Goal: Transaction & Acquisition: Purchase product/service

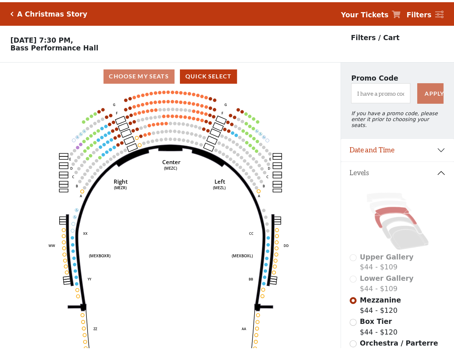
scroll to position [34, 0]
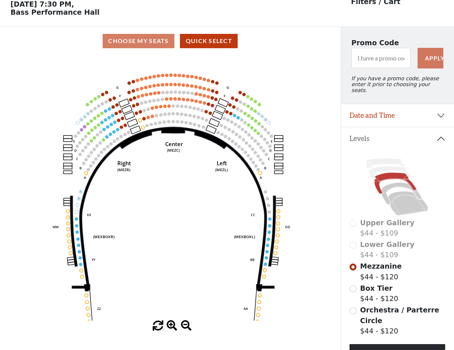
drag, startPoint x: 176, startPoint y: 131, endPoint x: 183, endPoint y: 167, distance: 36.6
click at [183, 167] on icon at bounding box center [173, 209] width 202 height 164
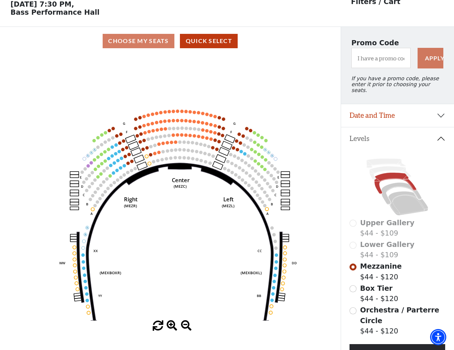
scroll to position [0, 0]
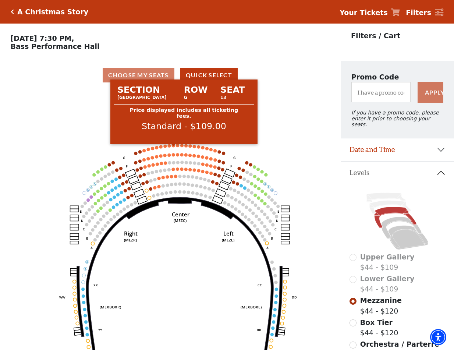
click at [174, 147] on circle at bounding box center [173, 145] width 3 height 3
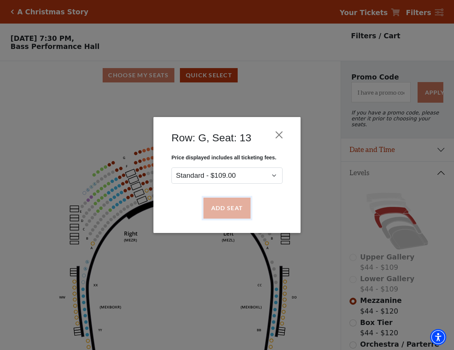
click at [223, 210] on button "Add Seat" at bounding box center [226, 208] width 47 height 21
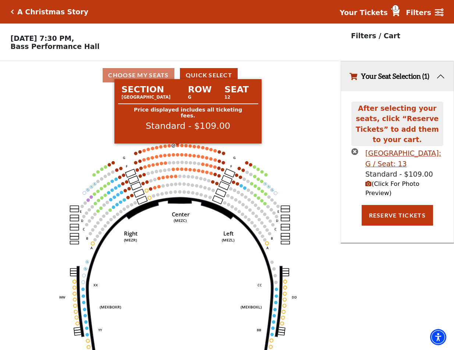
click at [178, 147] on circle at bounding box center [177, 144] width 3 height 3
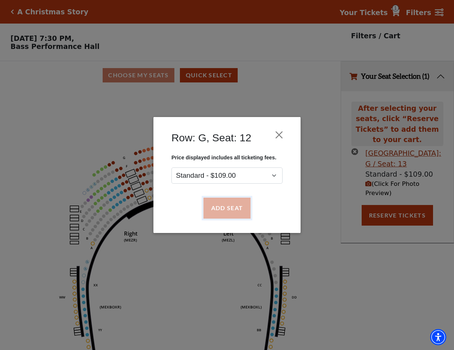
click at [229, 208] on button "Add Seat" at bounding box center [226, 208] width 47 height 21
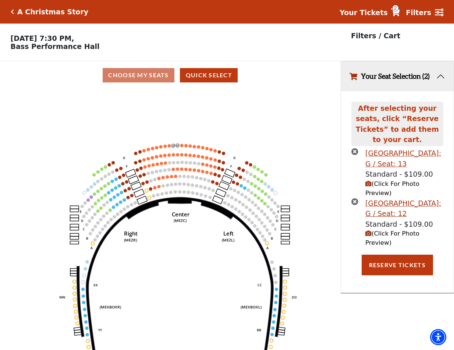
click at [391, 230] on span "(Click For Photo Preview)" at bounding box center [392, 238] width 54 height 16
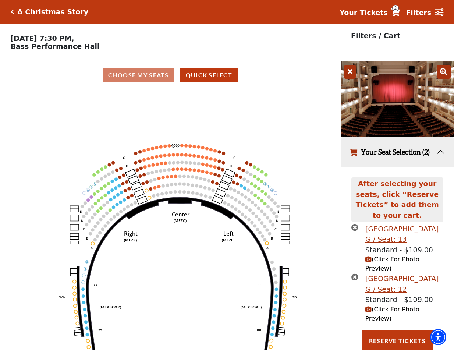
click at [384, 305] on span "(Click For Photo Preview)" at bounding box center [392, 313] width 54 height 16
click at [378, 255] on span "(Click For Photo Preview)" at bounding box center [392, 263] width 54 height 16
click at [389, 330] on button "Reserve Tickets" at bounding box center [396, 340] width 71 height 21
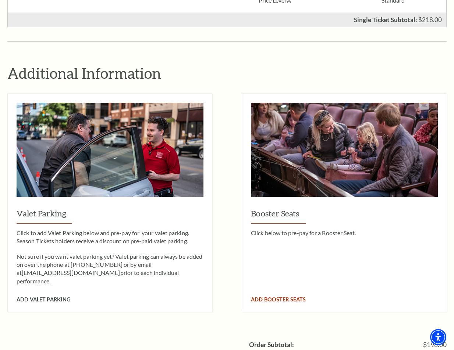
scroll to position [588, 0]
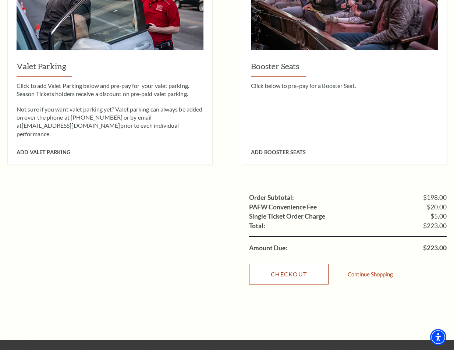
click at [284, 264] on link "Checkout" at bounding box center [288, 274] width 79 height 21
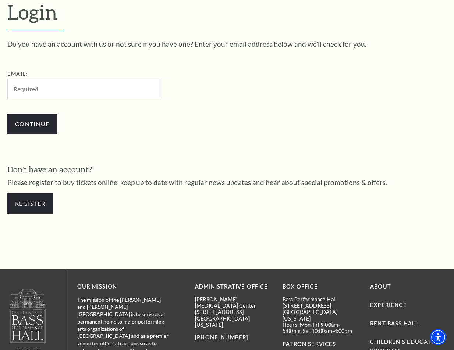
scroll to position [120, 0]
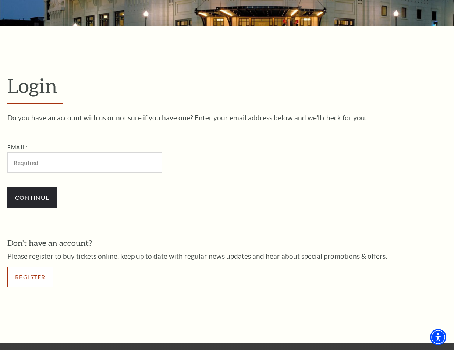
click at [40, 279] on link "Register" at bounding box center [30, 276] width 46 height 21
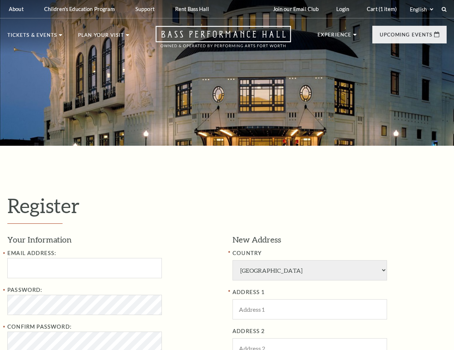
select select "1"
select select "TX"
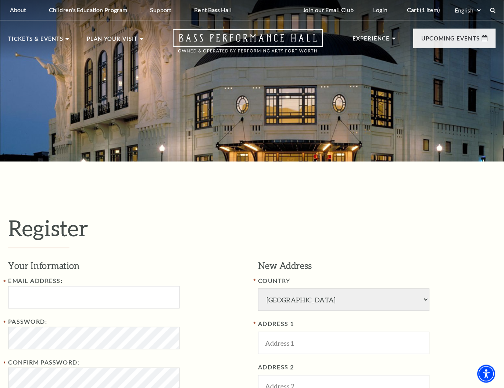
scroll to position [147, 0]
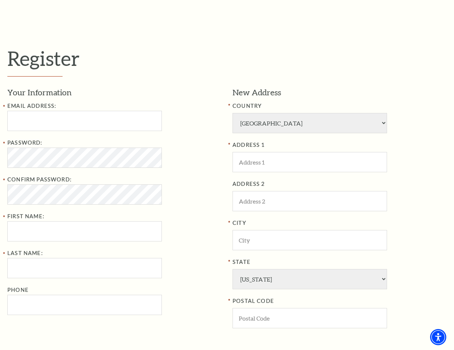
click at [309, 71] on h1 "Register" at bounding box center [226, 61] width 439 height 30
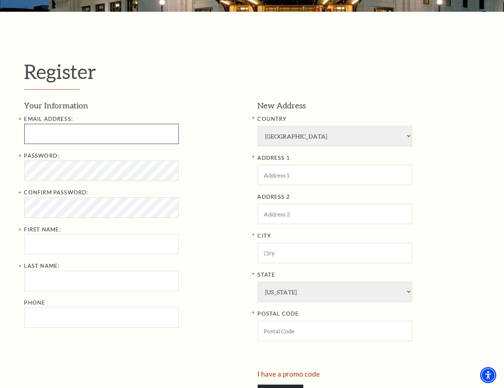
click at [56, 133] on input "Email Address:" at bounding box center [101, 134] width 154 height 20
paste input "elsiejjenkins096@gmail.com"
type input "elsiejjenkins096@gmail.com"
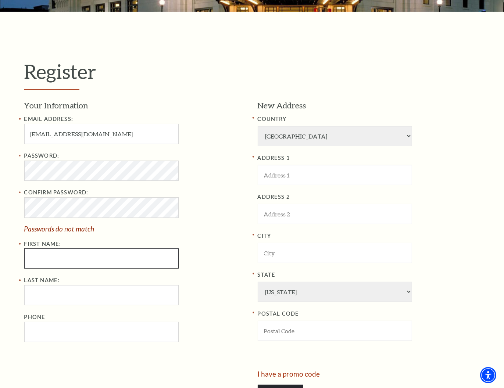
click at [49, 255] on input "First Name:" at bounding box center [101, 258] width 154 height 20
paste input "Elsie Jenkins"
click at [56, 261] on input "Elsie Jenkins" at bounding box center [101, 258] width 154 height 20
type input "Elsie"
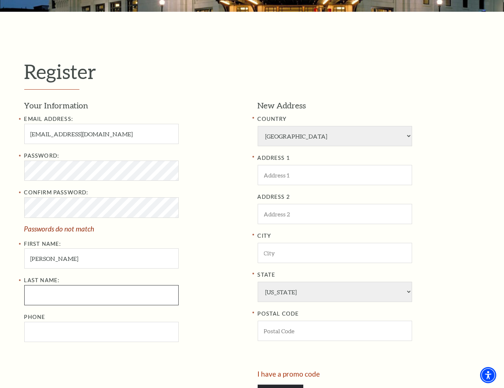
click at [42, 295] on input "Last Name:" at bounding box center [101, 295] width 154 height 20
paste input "Jenkins"
type input "Jenkins"
click at [37, 333] on input "Phone" at bounding box center [101, 332] width 154 height 20
paste input "404-565-0587"
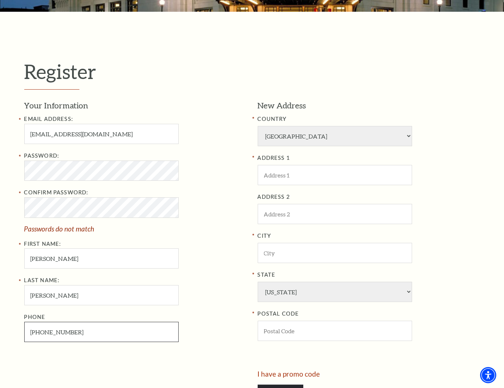
type input "404-565-0587"
click at [298, 170] on input "ADDRESS 1" at bounding box center [335, 175] width 154 height 20
paste input "305 Mineral Springs Dr"
type input "305 Mineral Springs Dr"
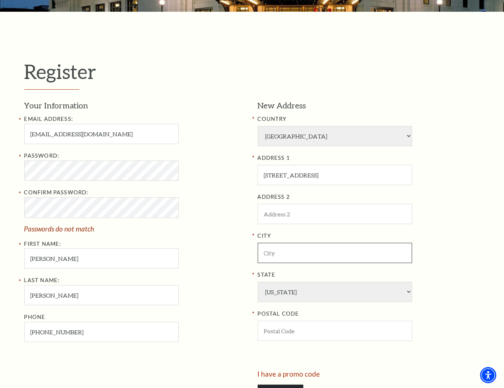
click at [276, 258] on input "City" at bounding box center [335, 253] width 154 height 20
paste input "Keller"
type input "[PERSON_NAME]"
click at [225, 264] on div "Password: Confirm Password: Passwords do not match First Name: Elsie" at bounding box center [135, 209] width 222 height 117
click at [294, 329] on input "POSTAL CODE" at bounding box center [335, 331] width 154 height 20
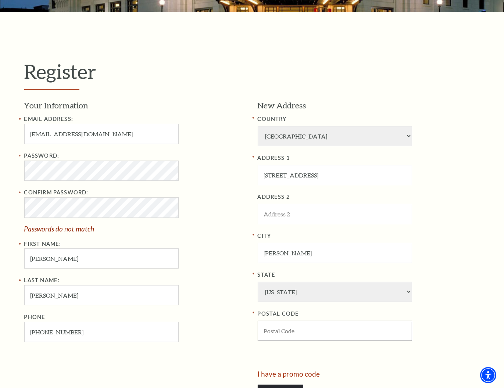
paste input "76248"
type input "76248"
click at [215, 345] on div "Your Information Email Address: elsiejjenkins096@gmail.com Password: Confirm Pa…" at bounding box center [138, 235] width 228 height 271
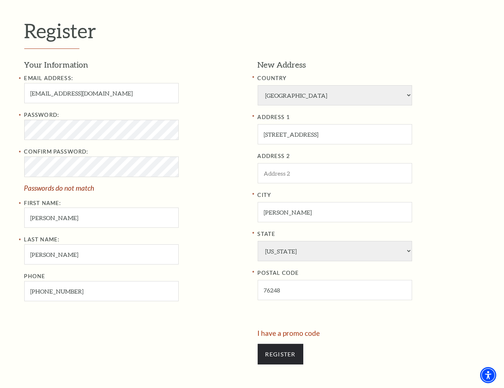
scroll to position [269, 0]
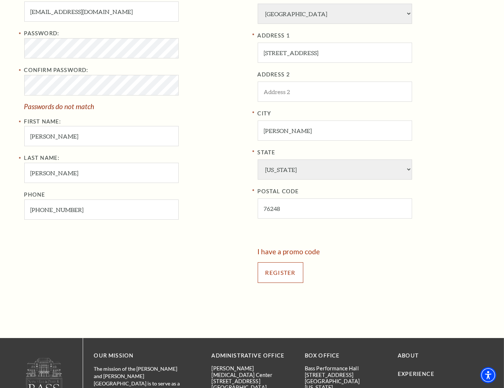
click at [284, 272] on input "Register" at bounding box center [281, 272] width 46 height 21
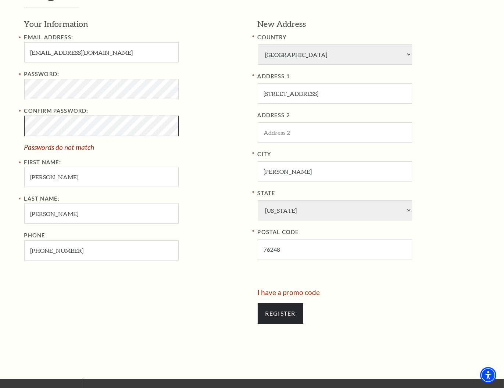
scroll to position [188, 0]
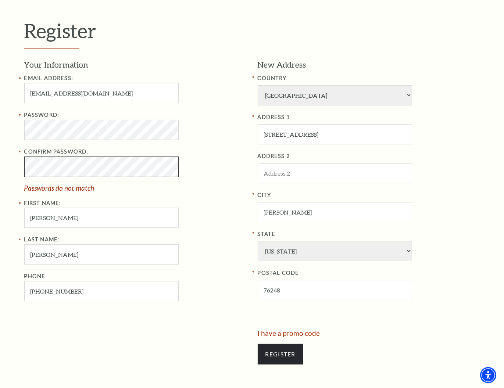
click at [6, 168] on div "Register Your Information Email Address: elsiejjenkins096@gmail.com Password: C…" at bounding box center [252, 195] width 504 height 449
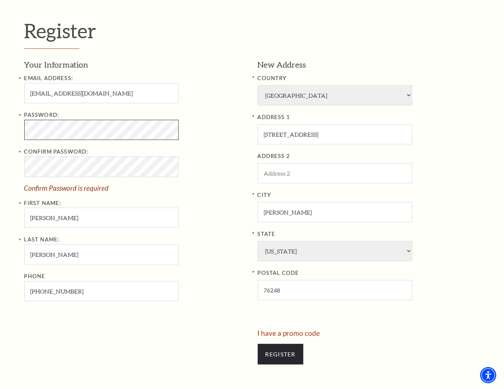
click at [2, 126] on div "Register Your Information Email Address: elsiejjenkins096@gmail.com Password: C…" at bounding box center [252, 195] width 504 height 449
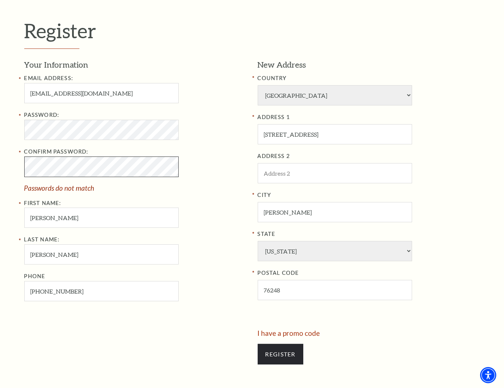
click at [7, 166] on div "Register Your Information Email Address: elsiejjenkins096@gmail.com Password: C…" at bounding box center [252, 195] width 504 height 449
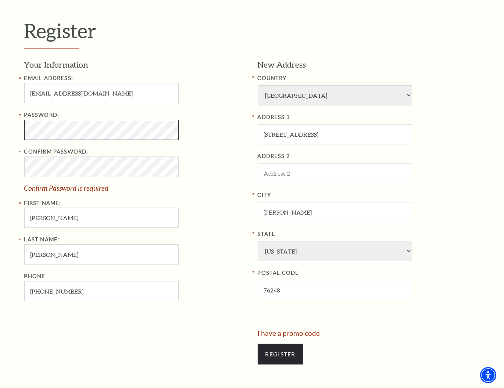
click at [5, 130] on div "Register Your Information Email Address: elsiejjenkins096@gmail.com Password: C…" at bounding box center [252, 195] width 504 height 449
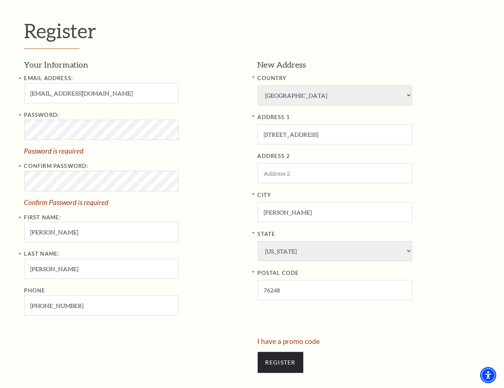
click at [197, 190] on div "Confirm Password: Confirm Password is required" at bounding box center [135, 184] width 222 height 44
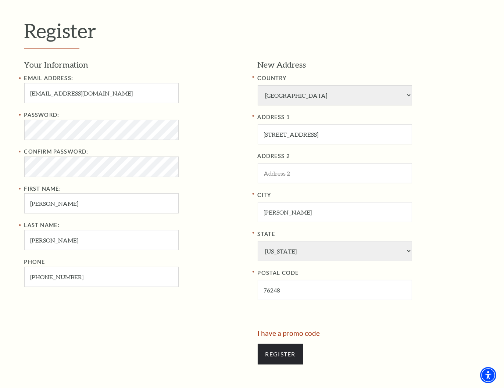
click at [207, 175] on div "Confirm Password:" at bounding box center [135, 161] width 222 height 29
click at [291, 349] on input "Register" at bounding box center [281, 354] width 46 height 21
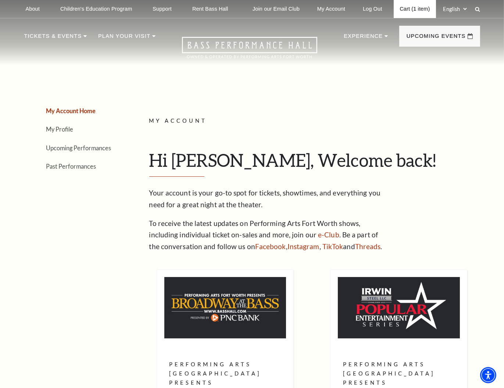
click at [409, 9] on link "Cart (1 item)" at bounding box center [415, 9] width 42 height 18
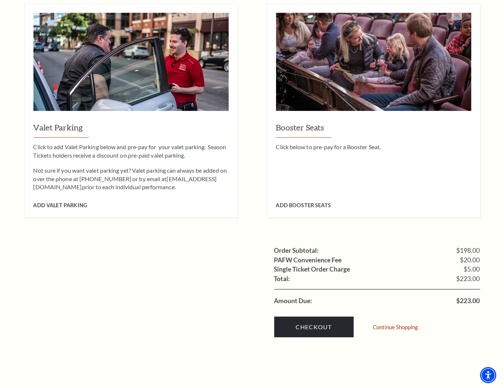
scroll to position [612, 0]
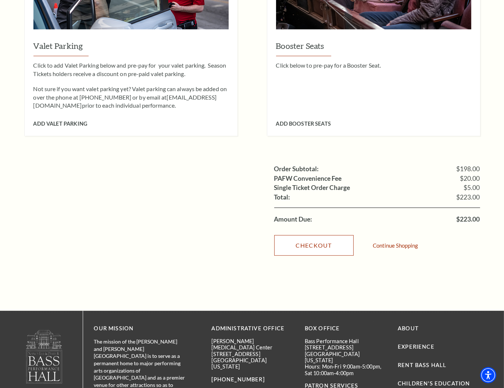
click at [309, 237] on link "Checkout" at bounding box center [313, 245] width 79 height 21
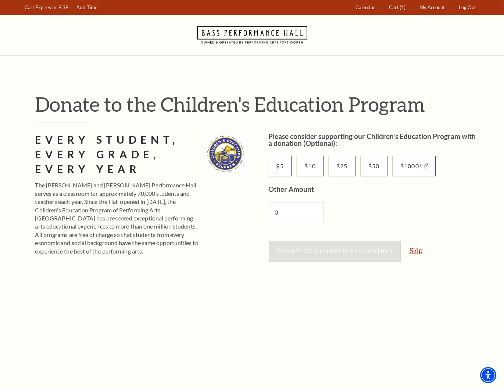
click at [414, 251] on link "Skip" at bounding box center [415, 250] width 13 height 7
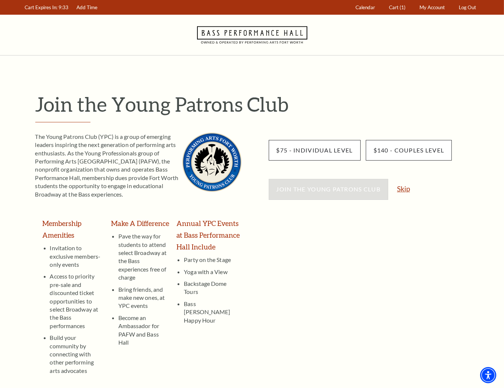
click at [407, 189] on link "Skip" at bounding box center [403, 188] width 13 height 7
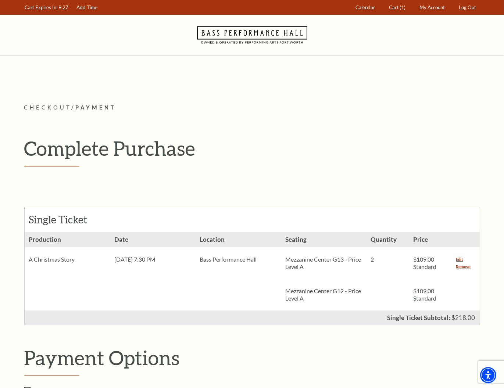
click at [353, 138] on h1 "Complete Purchase" at bounding box center [252, 148] width 456 height 24
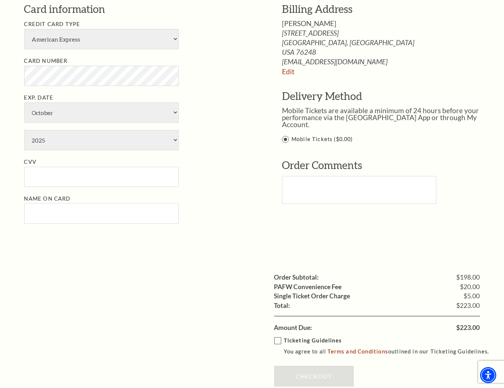
scroll to position [245, 0]
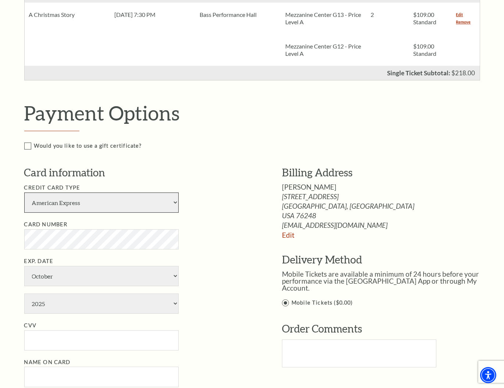
click at [130, 204] on select "American Express Visa Master Card Discover" at bounding box center [101, 203] width 154 height 20
select select "24"
click at [24, 193] on select "American Express Visa Master Card Discover" at bounding box center [101, 203] width 154 height 20
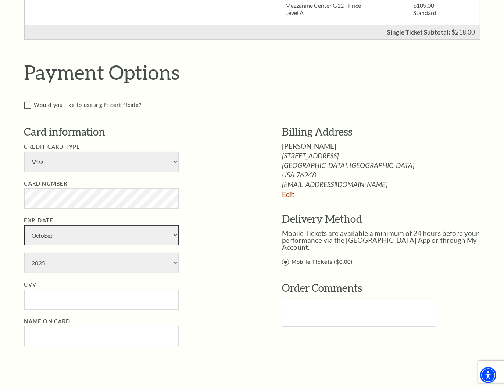
click at [64, 233] on select "January February March April May June July August September October November De…" at bounding box center [101, 235] width 154 height 20
select select "9"
click at [24, 225] on select "January February March April May June July August September October November De…" at bounding box center [101, 235] width 154 height 20
click at [107, 262] on select "2025 2026 2027 2028 2029 2030 2031 2032 2033 2034" at bounding box center [101, 263] width 154 height 20
select select "2028"
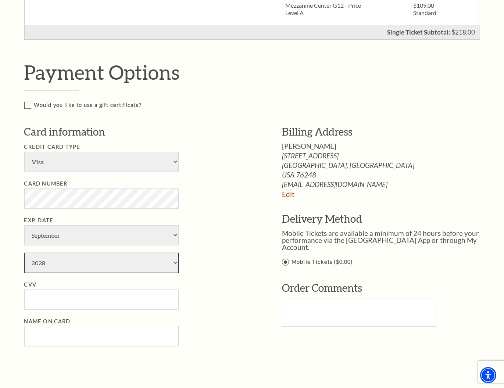
click at [24, 253] on select "2025 2026 2027 2028 2029 2030 2031 2032 2033 2034" at bounding box center [101, 263] width 154 height 20
click at [37, 297] on input "CVV" at bounding box center [101, 300] width 154 height 20
paste input "307"
type input "307"
click at [70, 333] on input "Name on Card" at bounding box center [101, 336] width 154 height 20
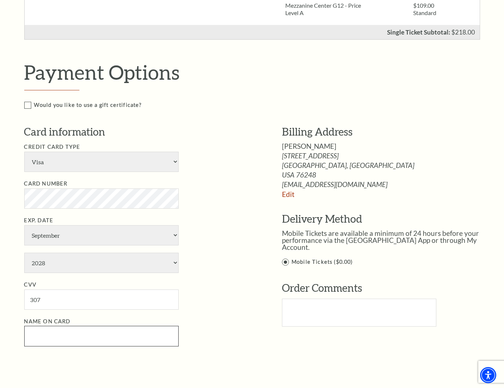
paste input "Elsie Jenkins"
type input "Elsie Jenkins"
click at [223, 346] on div "Card information Credit Card Type American Express Visa Master Card Discover Ca…" at bounding box center [142, 239] width 236 height 229
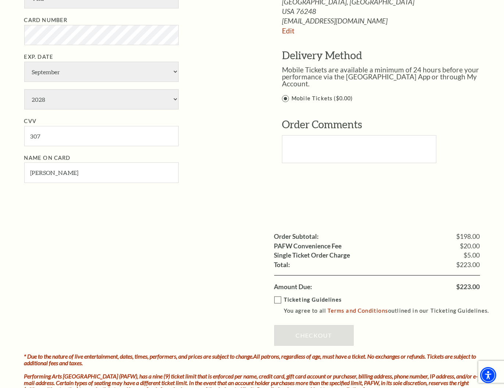
scroll to position [368, 0]
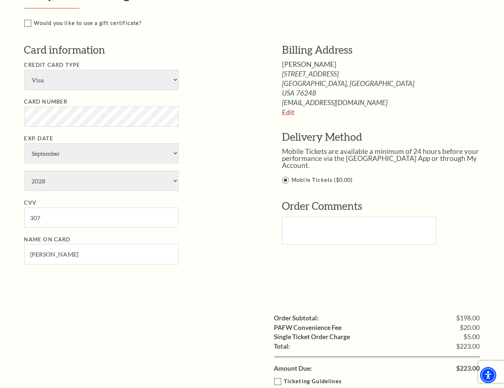
click at [325, 176] on label "Mobile Tickets ($0.00)" at bounding box center [389, 180] width 214 height 9
click at [0, 0] on input "Mobile Tickets ($0.00)" at bounding box center [0, 0] width 0 height 0
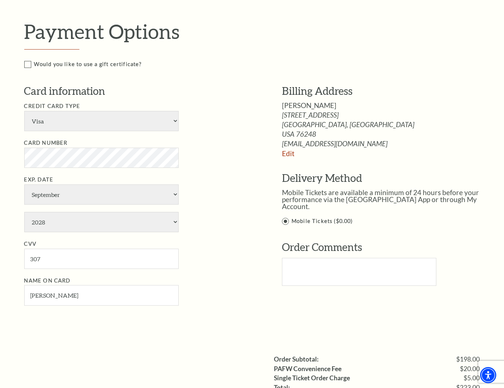
scroll to position [490, 0]
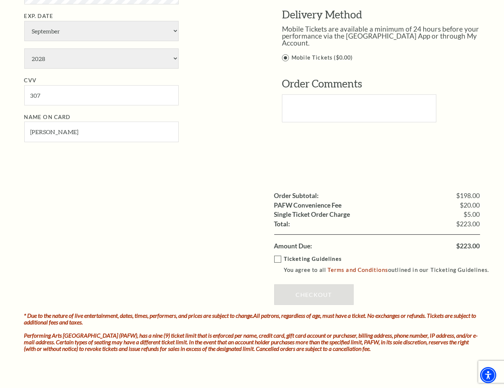
click at [281, 258] on label "Ticketing Guidelines You agree to all Terms and Conditions outlined in our Tick…" at bounding box center [385, 265] width 222 height 20
click at [0, 0] on input "Ticketing Guidelines You agree to all Terms and Conditions outlined in our Tick…" at bounding box center [0, 0] width 0 height 0
click at [314, 291] on link "Checkout" at bounding box center [313, 294] width 79 height 21
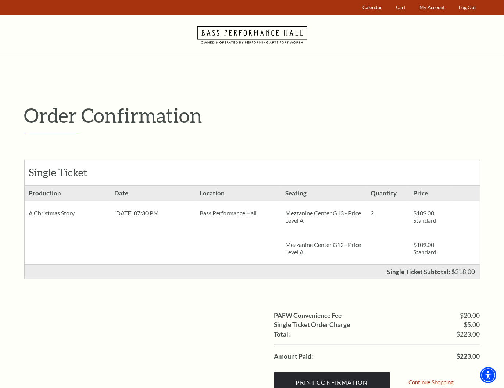
scroll to position [41, 0]
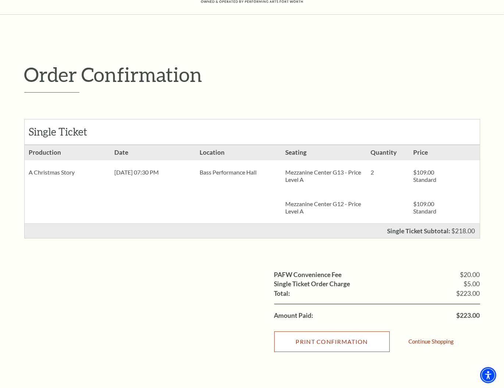
click at [372, 340] on input "Print Confirmation" at bounding box center [331, 342] width 115 height 21
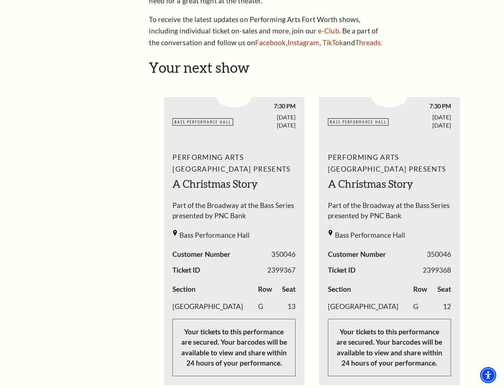
scroll to position [245, 0]
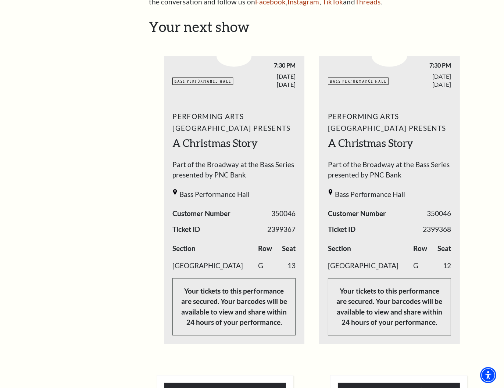
click at [280, 227] on span "2399367" at bounding box center [281, 229] width 28 height 11
click at [298, 229] on div "Performing Arts Fort Worth Presents A Christmas Story Part of the Broadway at t…" at bounding box center [234, 222] width 141 height 235
click at [248, 230] on div "Performing Arts Fort Worth Presents A Christmas Story Part of the Broadway at t…" at bounding box center [234, 222] width 141 height 235
click at [283, 230] on span "2399367" at bounding box center [281, 229] width 28 height 11
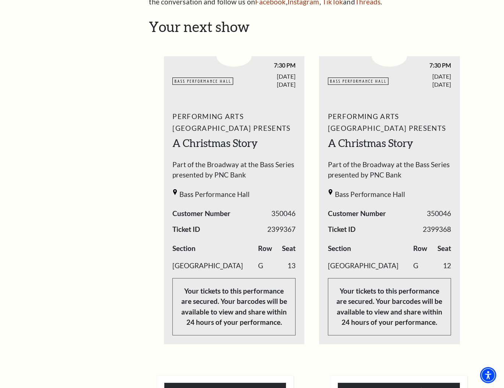
click at [305, 227] on ul "BASSHALL LOGO 7:30 PM SATURDAY 350046" at bounding box center [312, 191] width 296 height 305
click at [488, 205] on div "My Account Home My Profile Upcoming Performances Past Performances Loading... M…" at bounding box center [252, 266] width 504 height 981
click at [280, 322] on p "Your tickets to this performance are secured. Your barcodes will be available t…" at bounding box center [233, 306] width 123 height 57
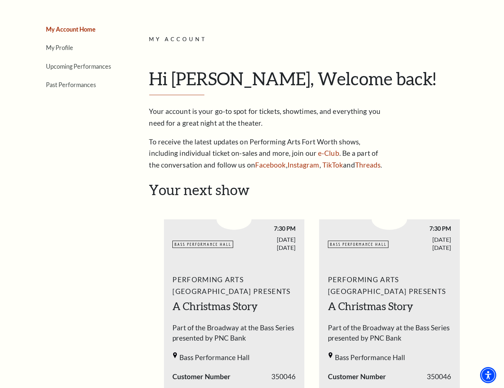
scroll to position [0, 0]
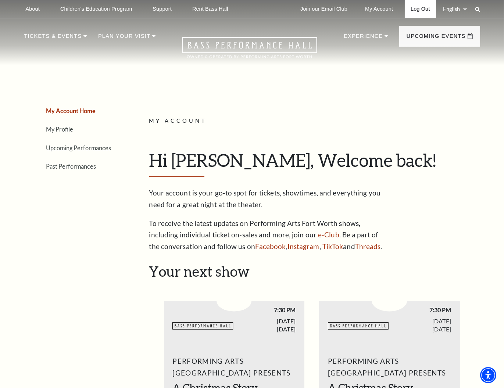
click at [418, 7] on link "Log Out" at bounding box center [420, 9] width 31 height 18
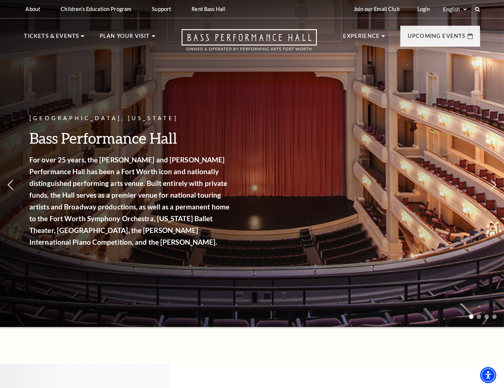
scroll to position [340, 0]
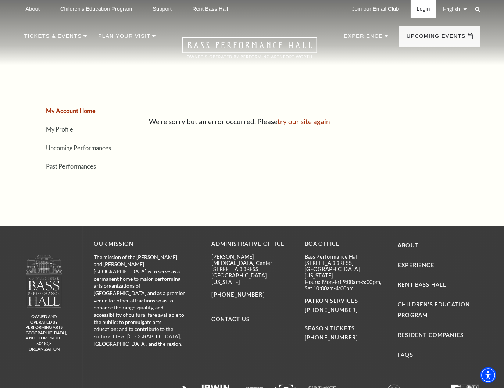
click at [421, 10] on link "Login" at bounding box center [423, 9] width 25 height 18
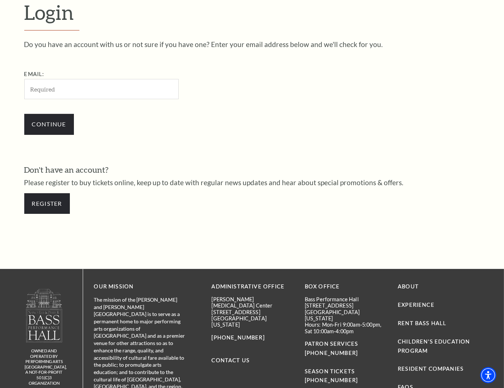
click at [62, 89] on input "Email:" at bounding box center [101, 89] width 154 height 20
type input "[EMAIL_ADDRESS][DOMAIN_NAME]"
click at [60, 122] on input "Continue" at bounding box center [49, 124] width 50 height 21
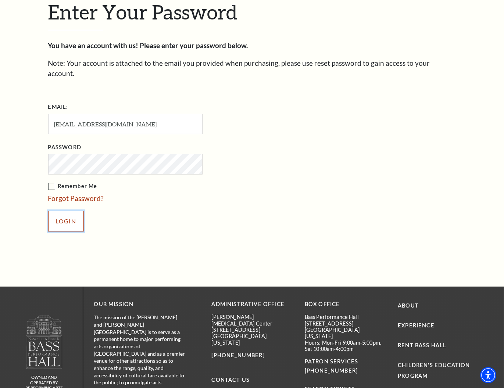
click at [68, 212] on input "Login" at bounding box center [66, 221] width 36 height 21
